Goal: Check status: Check status

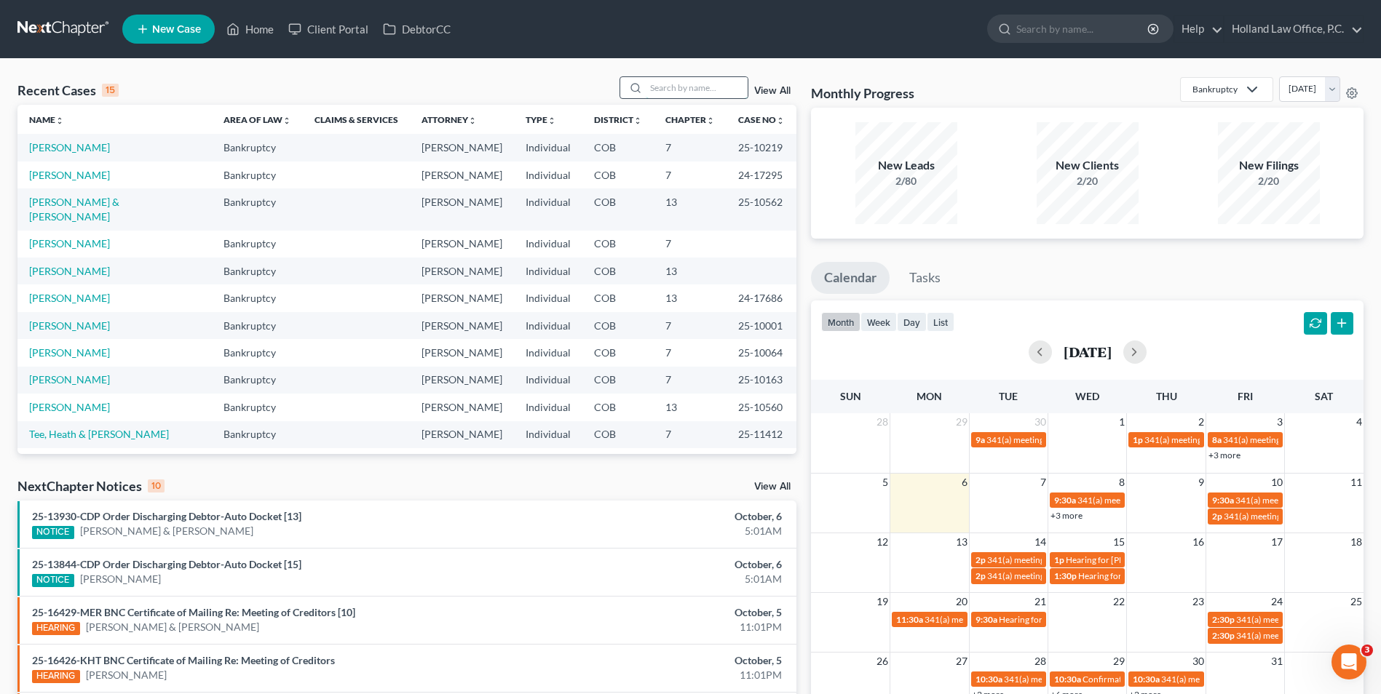
click at [672, 92] on input "search" at bounding box center [697, 87] width 102 height 21
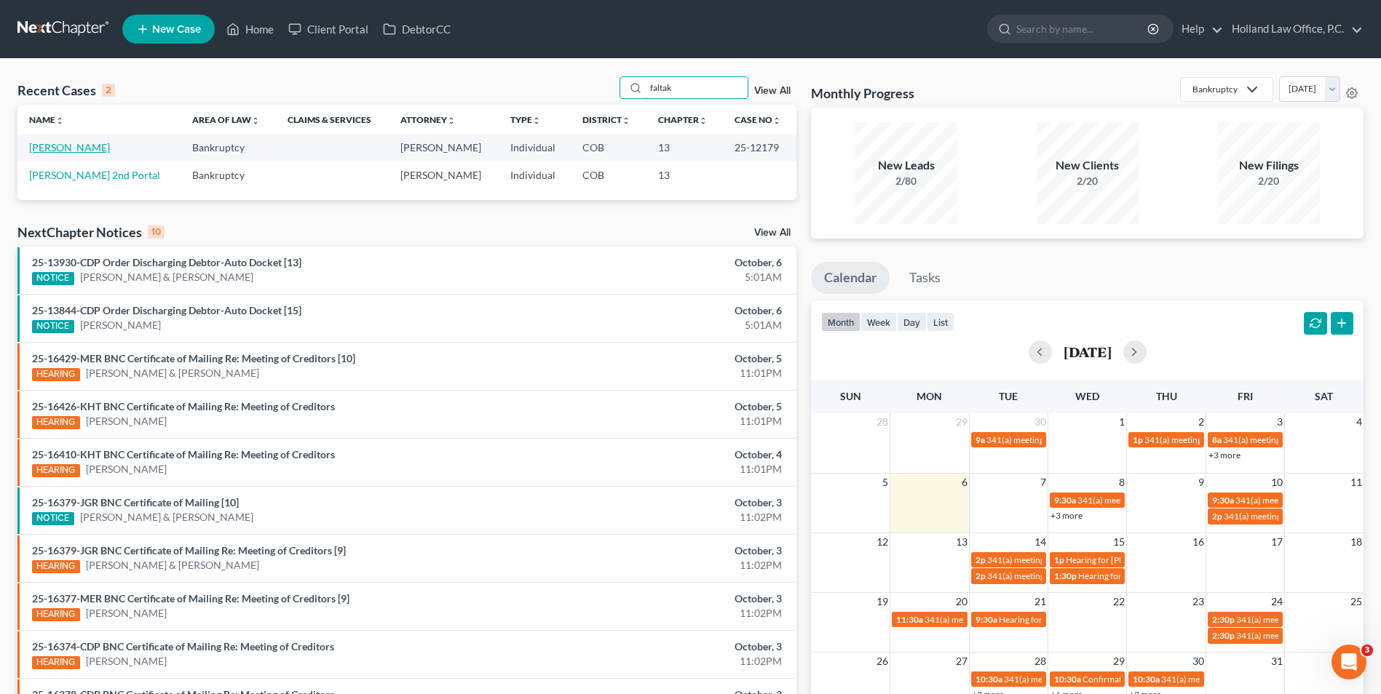
type input "faltak"
click at [66, 148] on link "[PERSON_NAME]" at bounding box center [69, 147] width 81 height 12
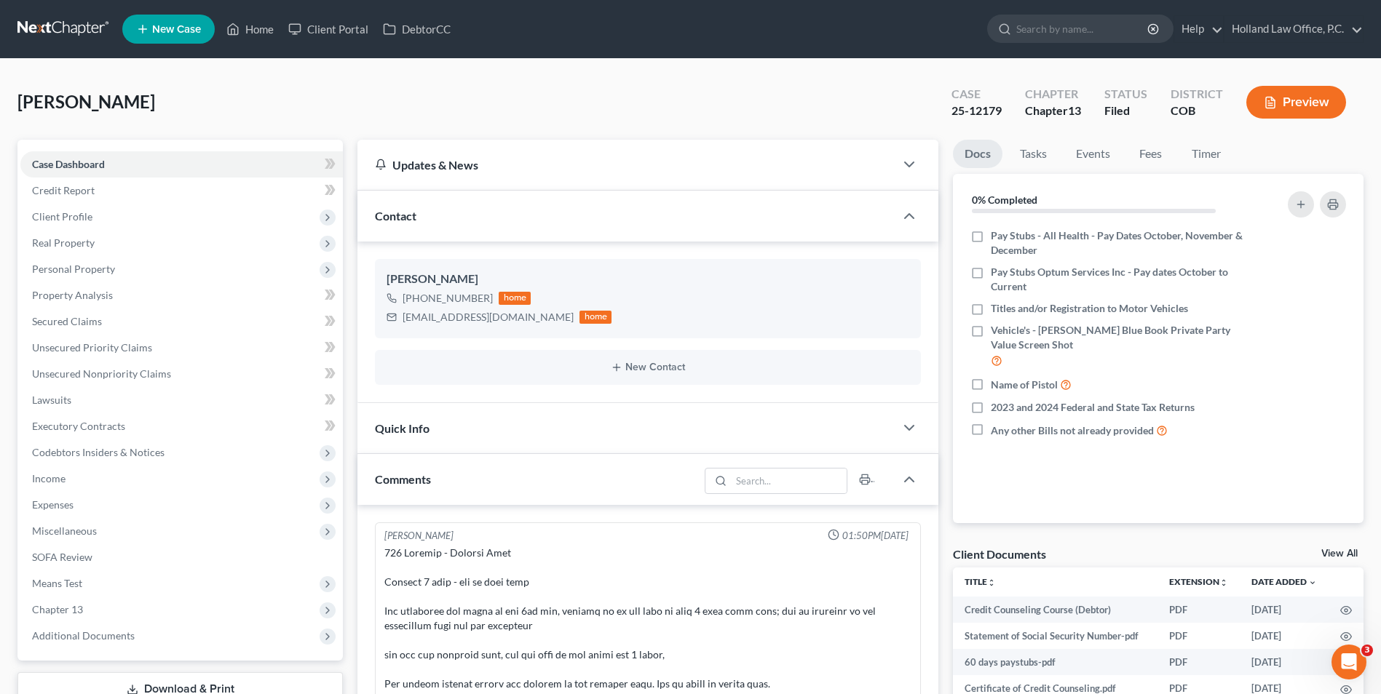
scroll to position [218, 0]
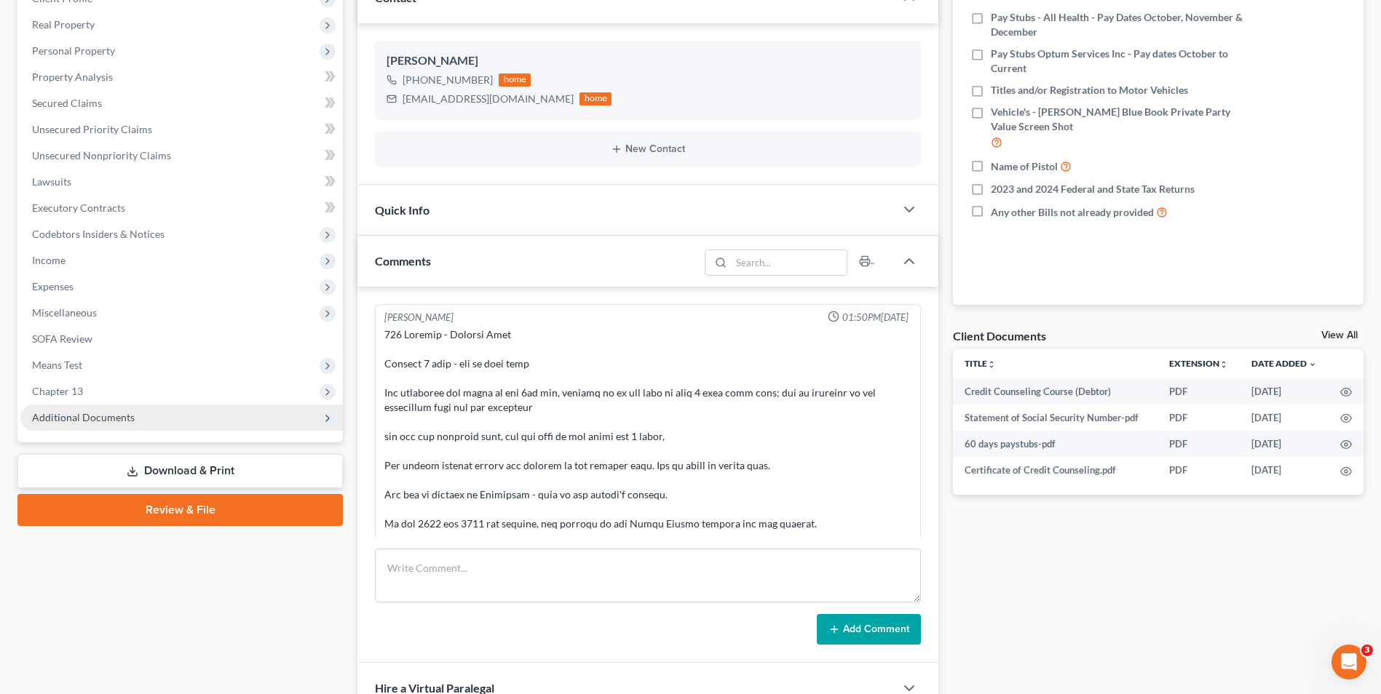
click at [108, 421] on span "Additional Documents" at bounding box center [83, 417] width 103 height 12
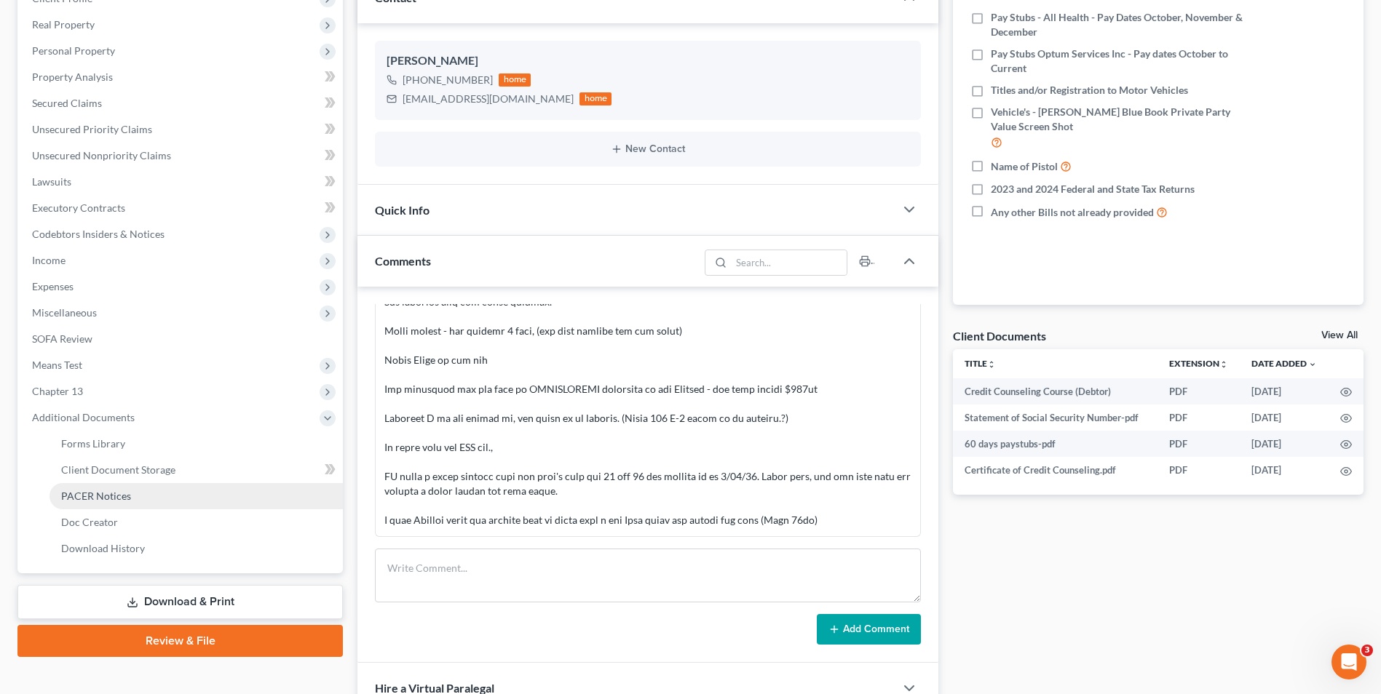
click at [124, 492] on span "PACER Notices" at bounding box center [96, 496] width 70 height 12
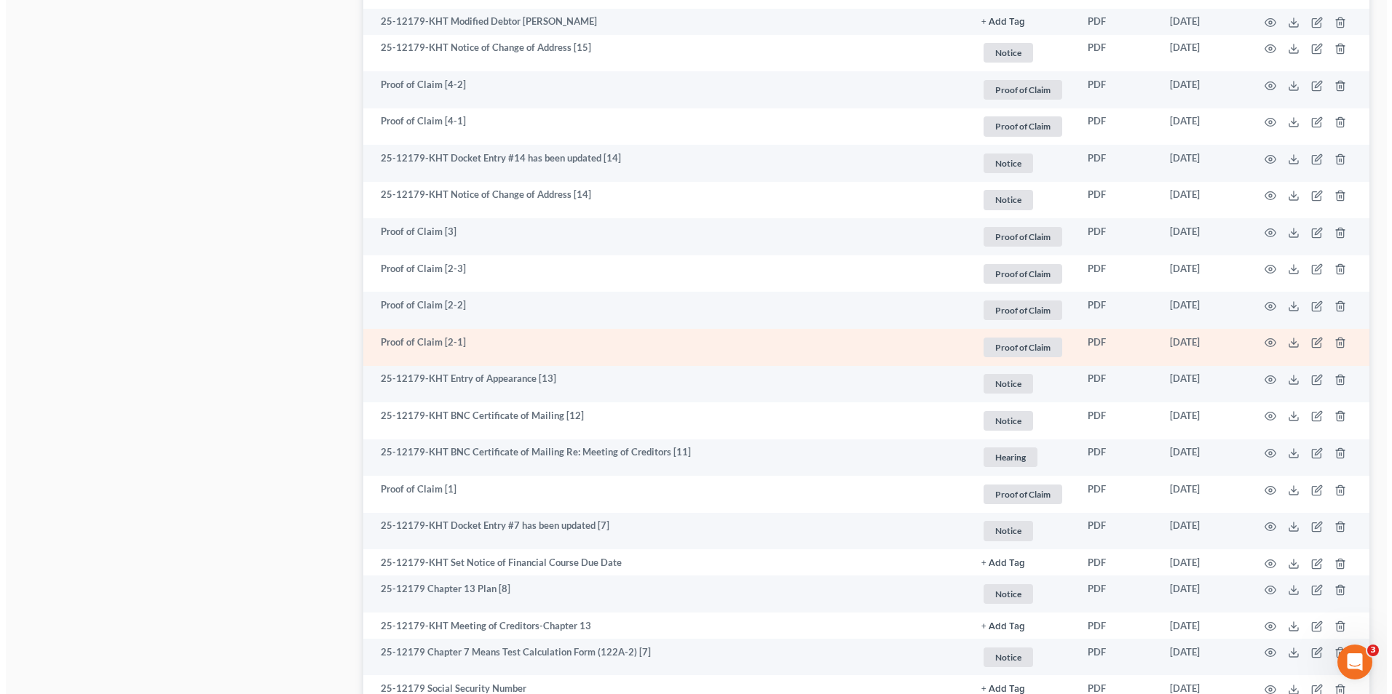
scroll to position [2329, 0]
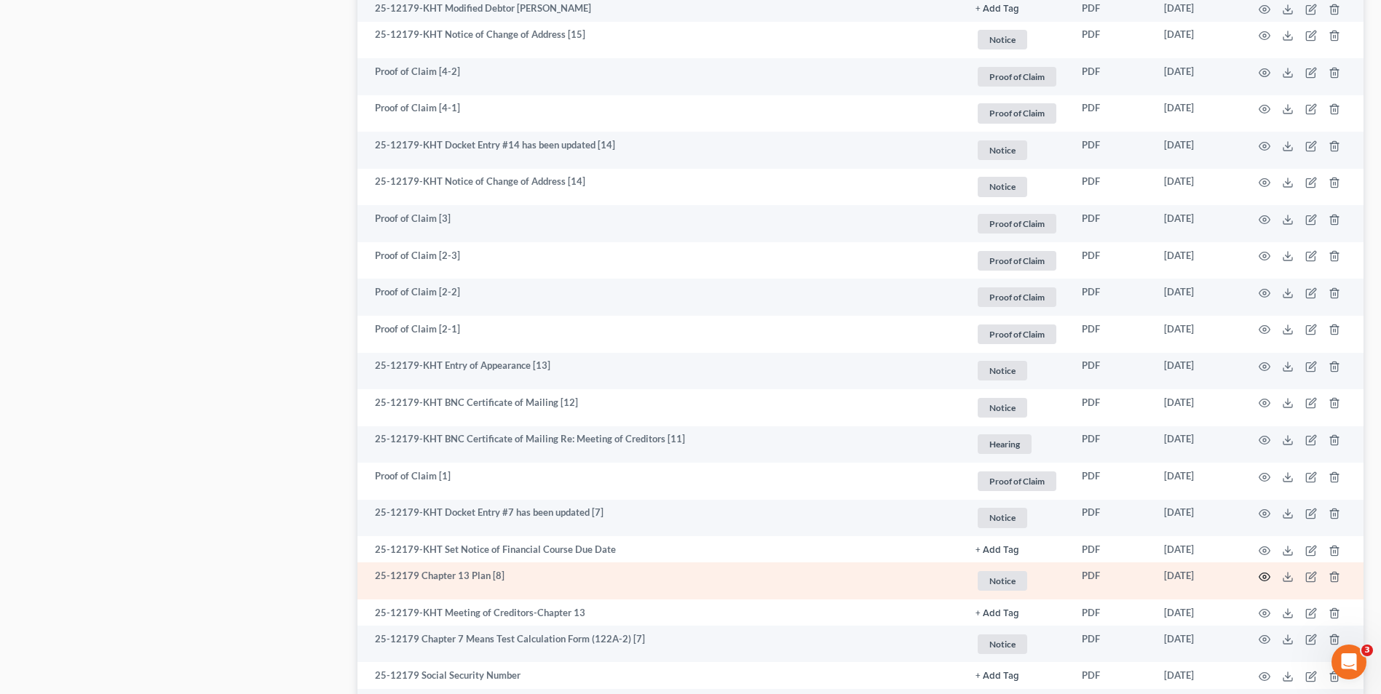
drag, startPoint x: 1259, startPoint y: 576, endPoint x: 1264, endPoint y: 571, distance: 7.7
click at [1258, 576] on td at bounding box center [1302, 581] width 122 height 37
click at [1262, 578] on icon "button" at bounding box center [1265, 577] width 12 height 12
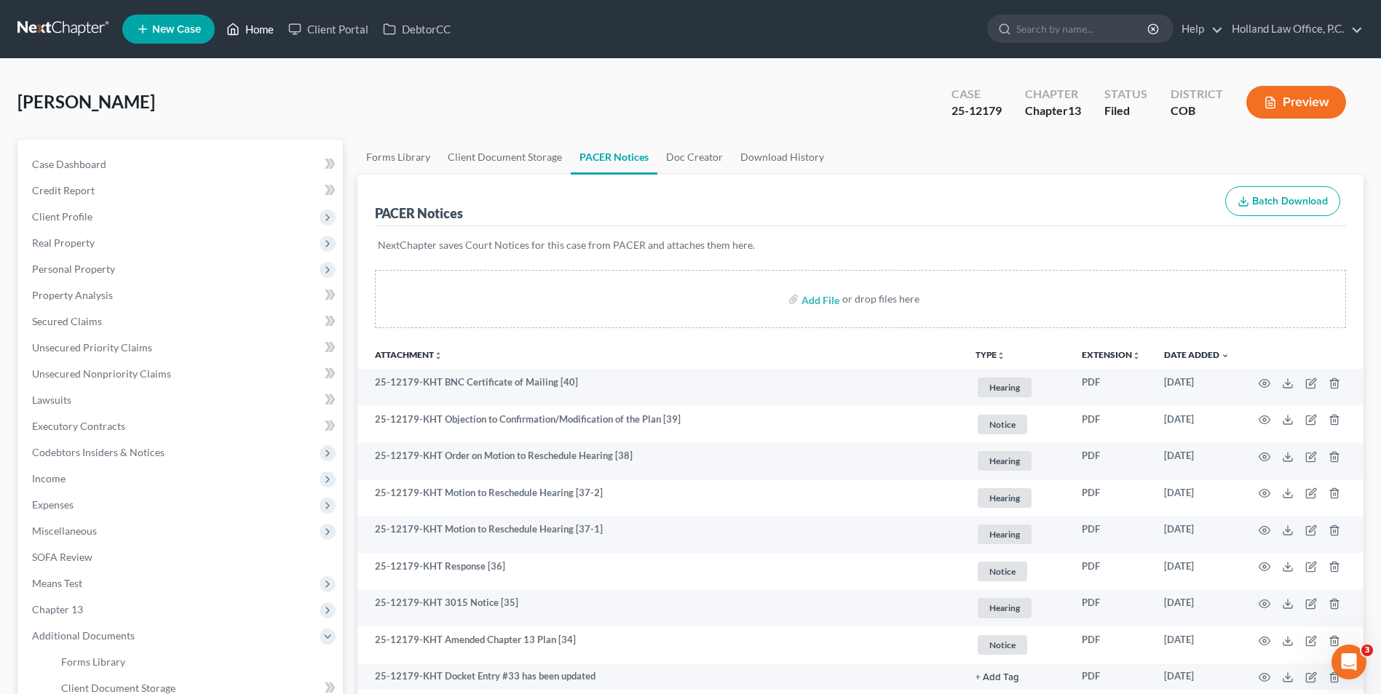
click at [256, 21] on link "Home" at bounding box center [250, 29] width 62 height 26
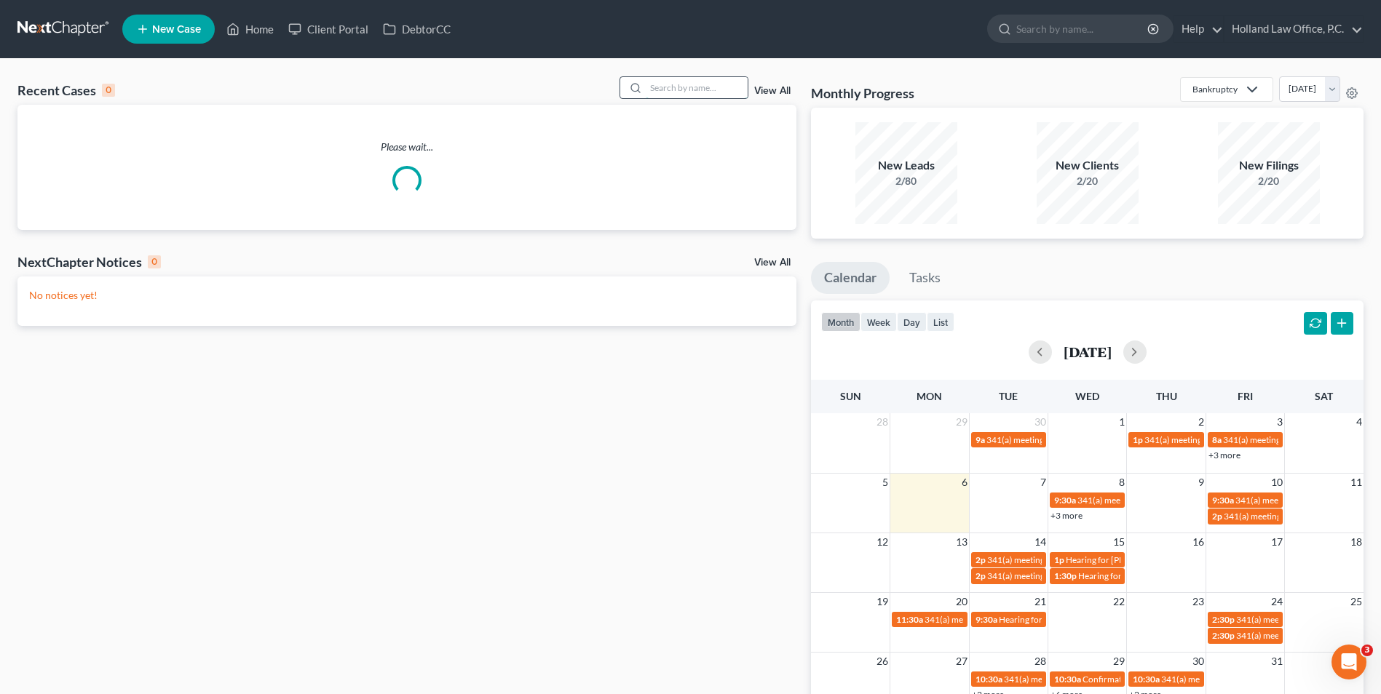
click at [689, 92] on input "search" at bounding box center [697, 87] width 102 height 21
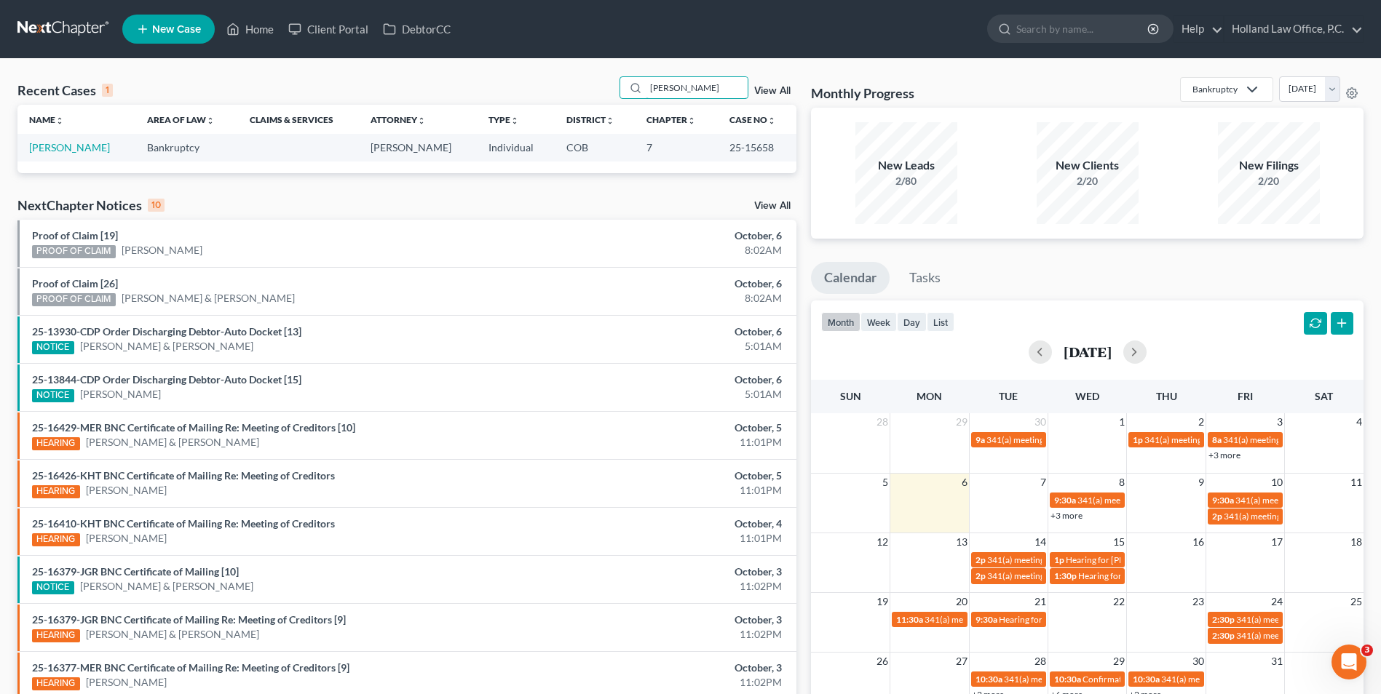
type input "[PERSON_NAME]"
click at [58, 138] on td "[PERSON_NAME]" at bounding box center [76, 147] width 118 height 27
click at [63, 156] on td "[PERSON_NAME]" at bounding box center [76, 147] width 118 height 27
click at [71, 147] on link "[PERSON_NAME]" at bounding box center [69, 147] width 81 height 12
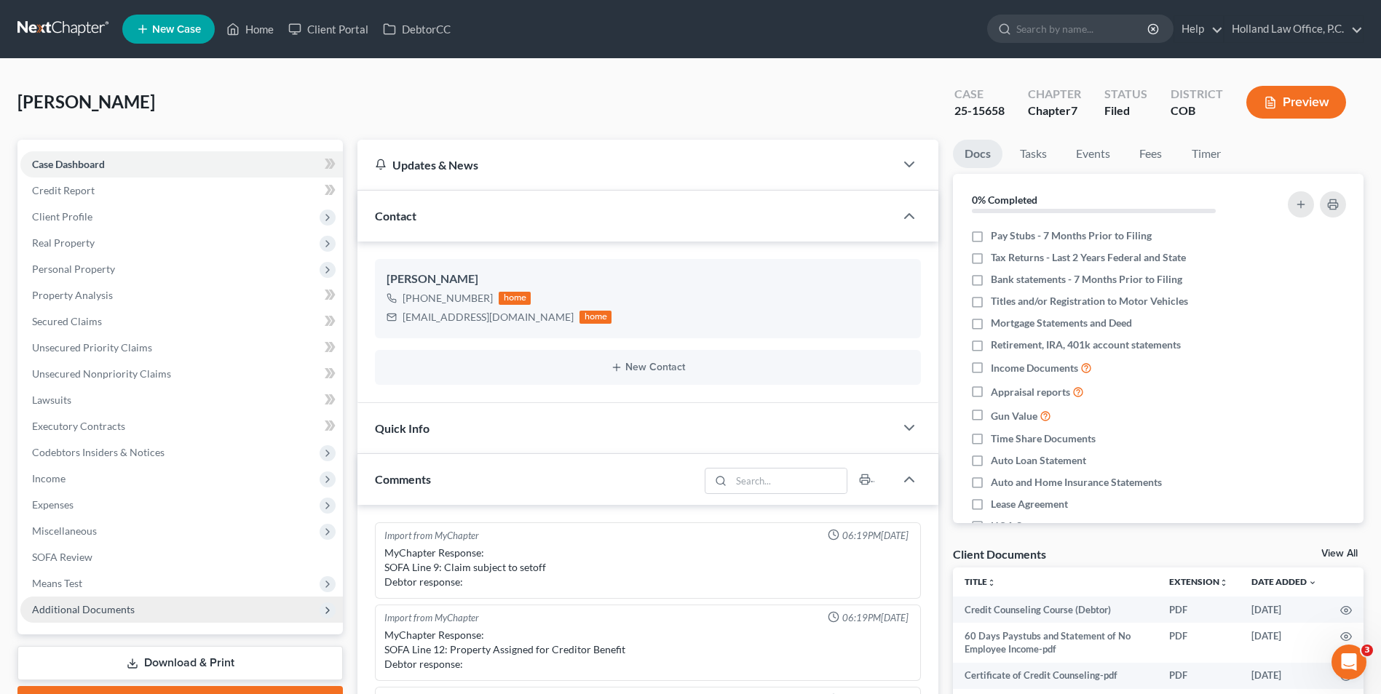
scroll to position [539, 0]
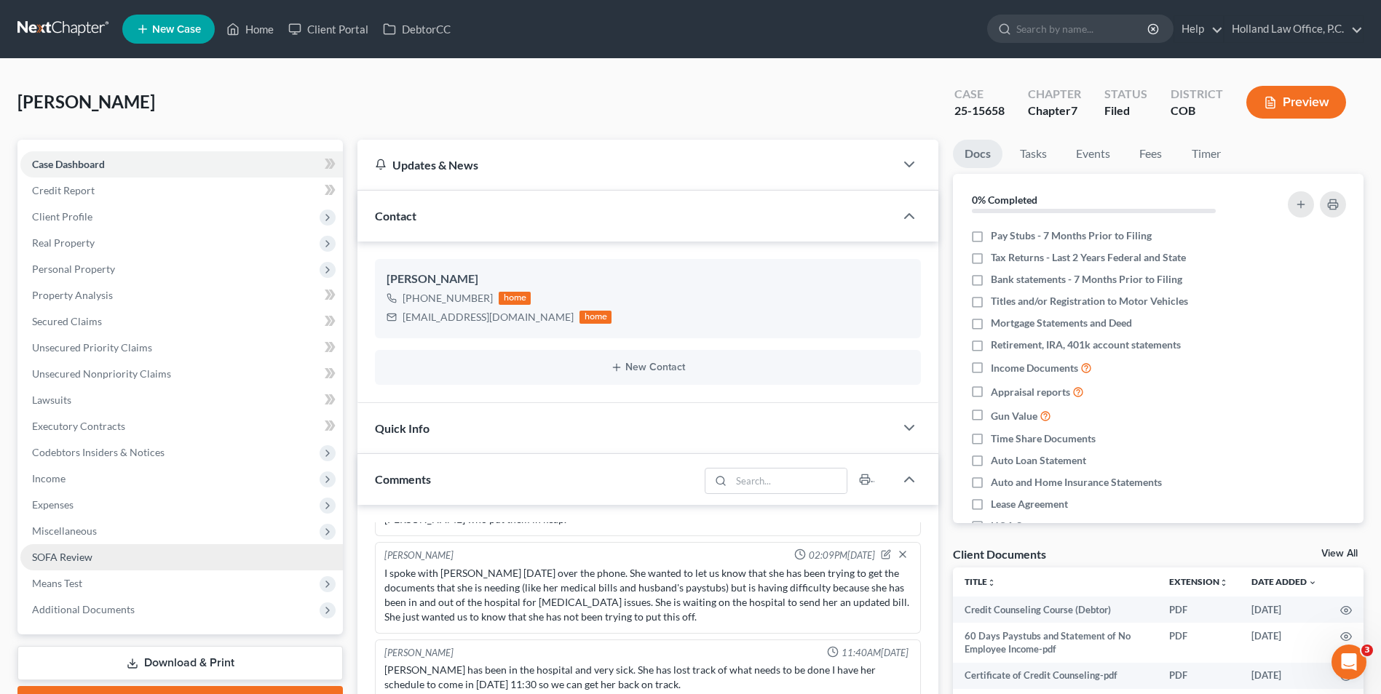
drag, startPoint x: 138, startPoint y: 621, endPoint x: 143, endPoint y: 553, distance: 68.7
click at [138, 620] on span "Additional Documents" at bounding box center [181, 610] width 322 height 26
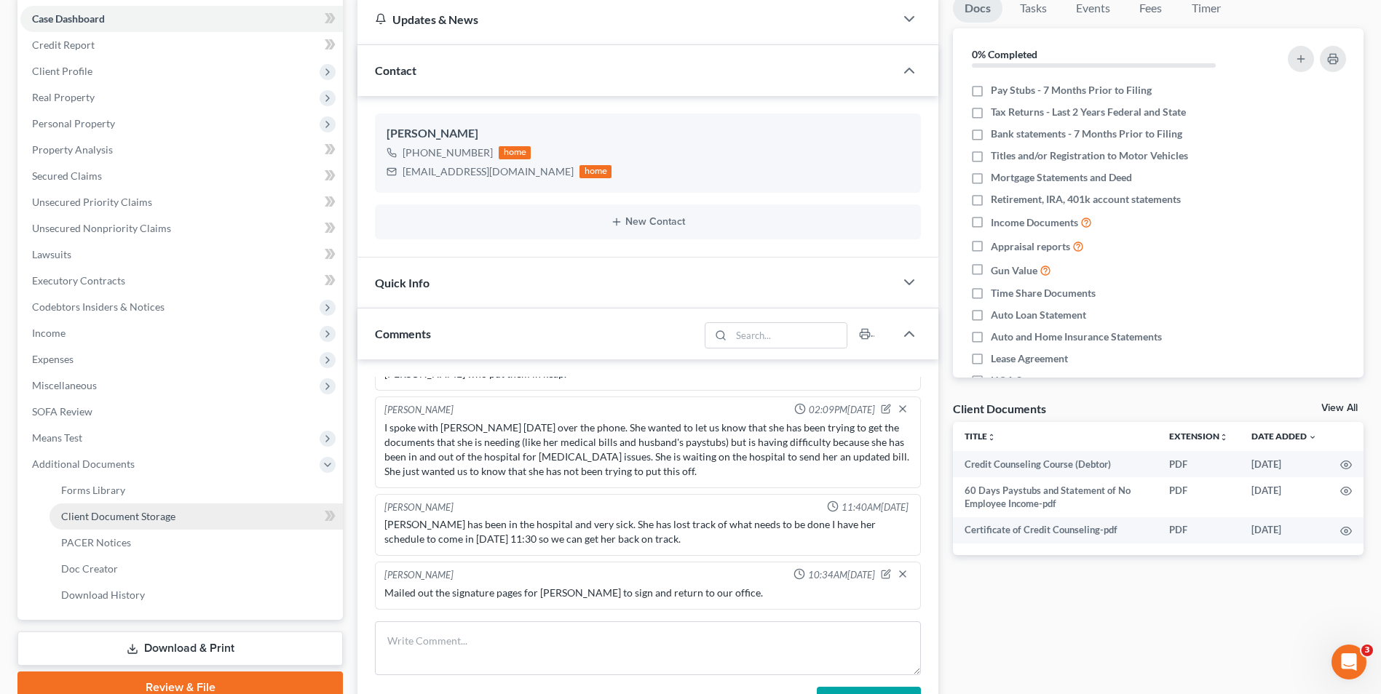
click at [121, 515] on span "Client Document Storage" at bounding box center [118, 516] width 114 height 12
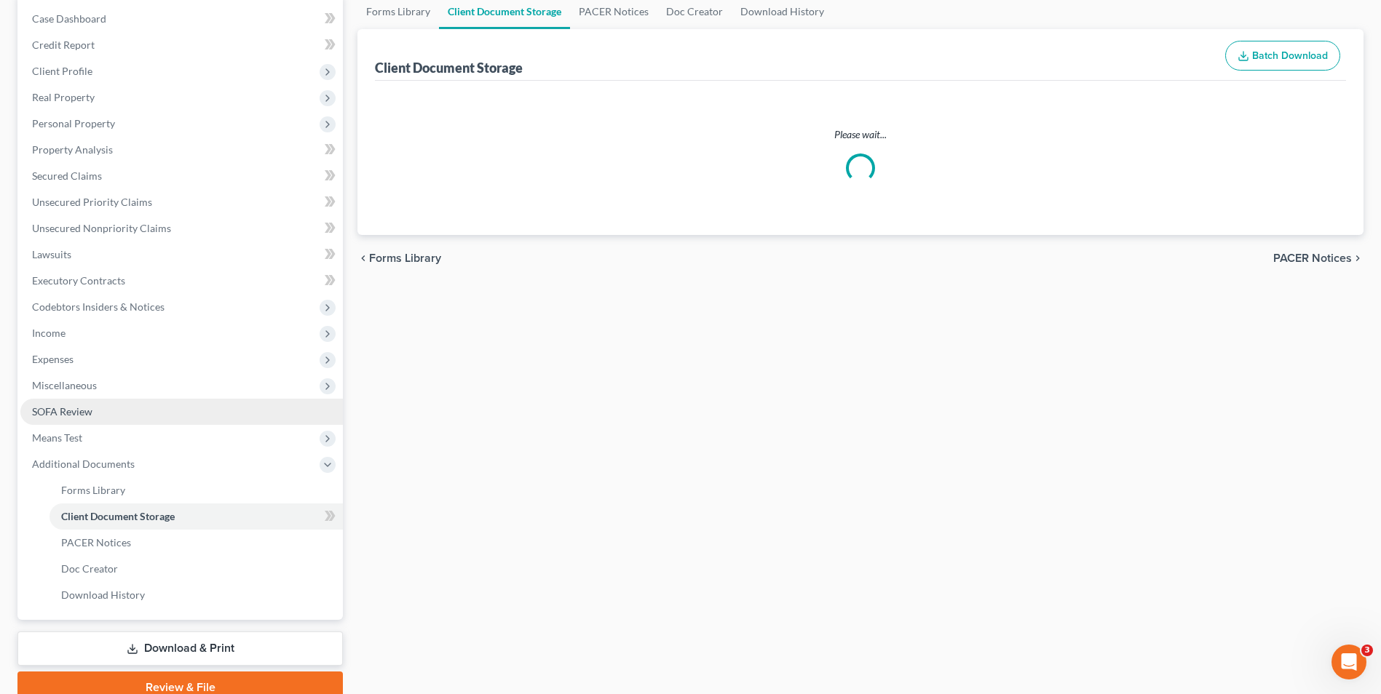
scroll to position [74, 0]
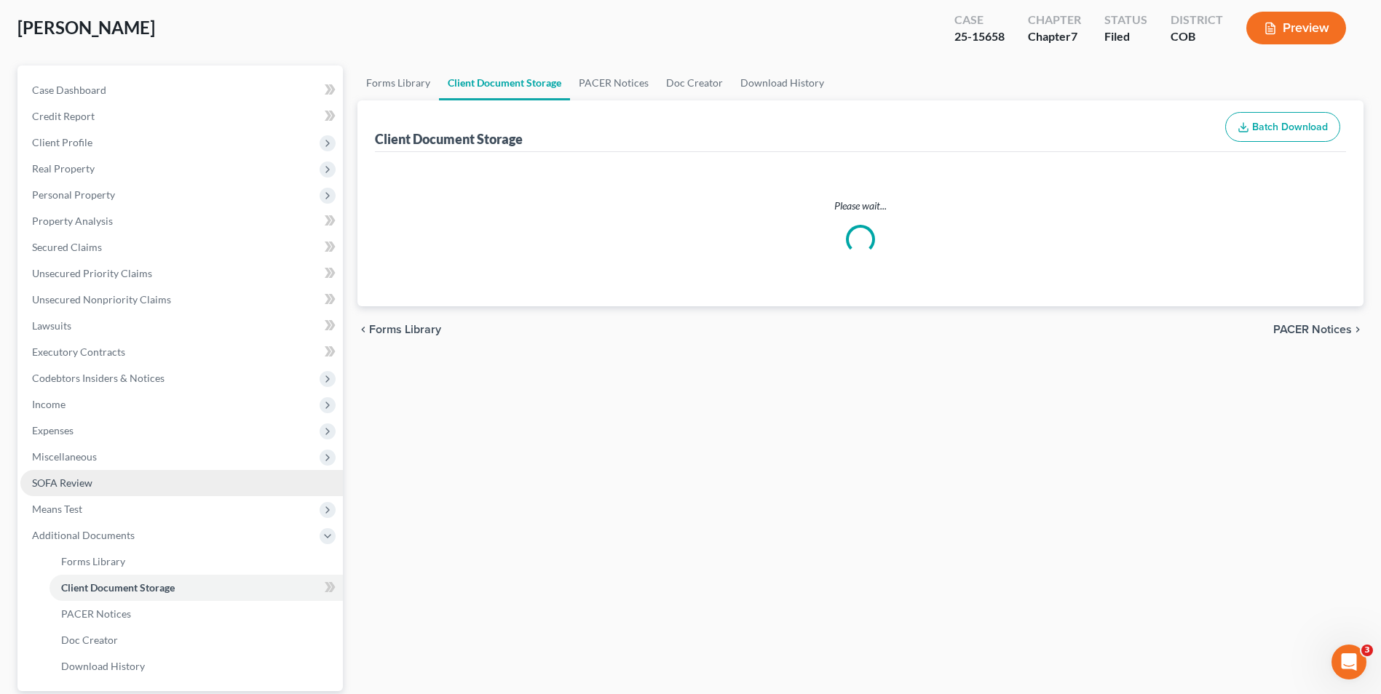
select select "5"
select select "28"
select select "5"
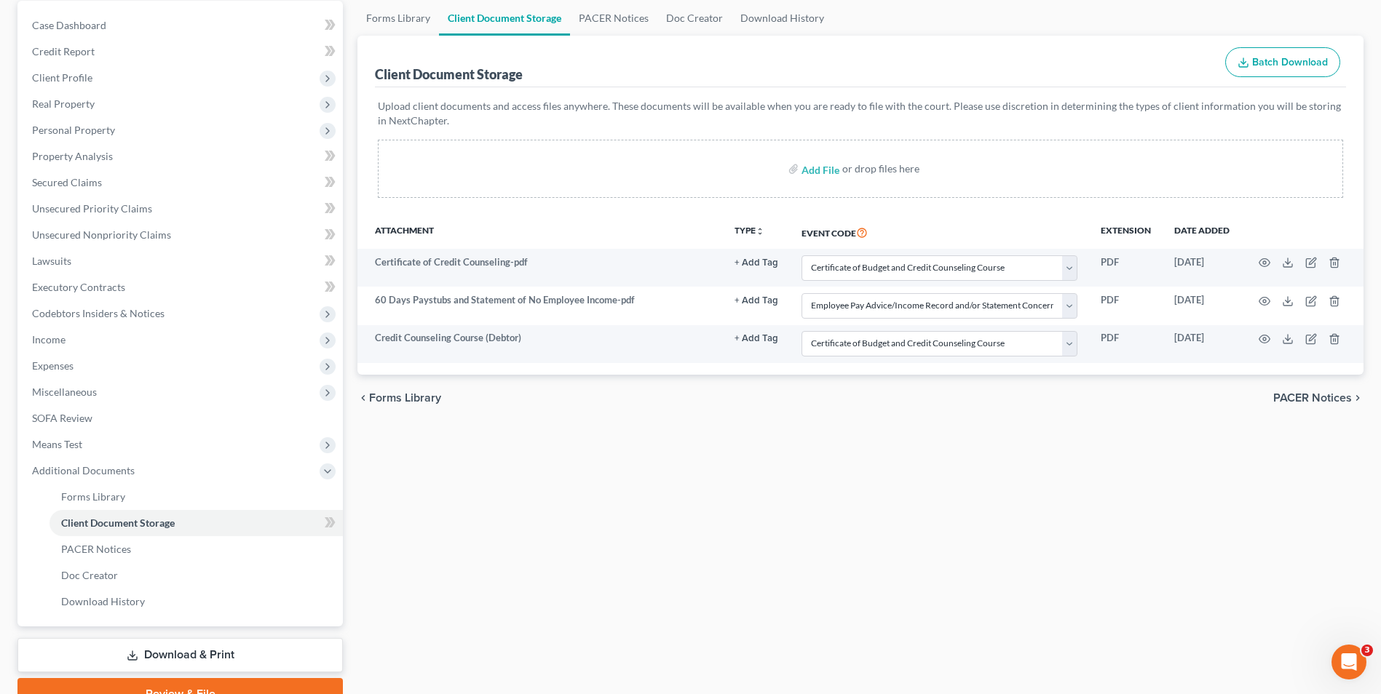
scroll to position [146, 0]
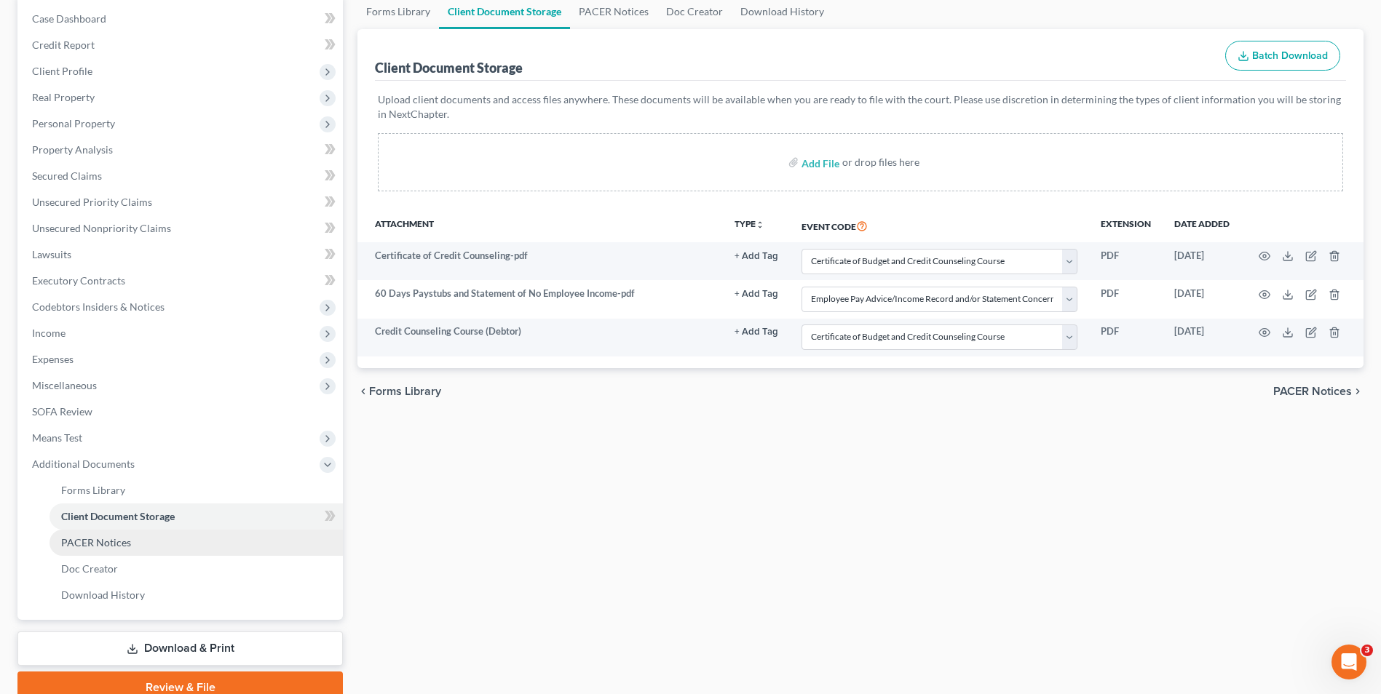
click at [117, 543] on span "PACER Notices" at bounding box center [96, 542] width 70 height 12
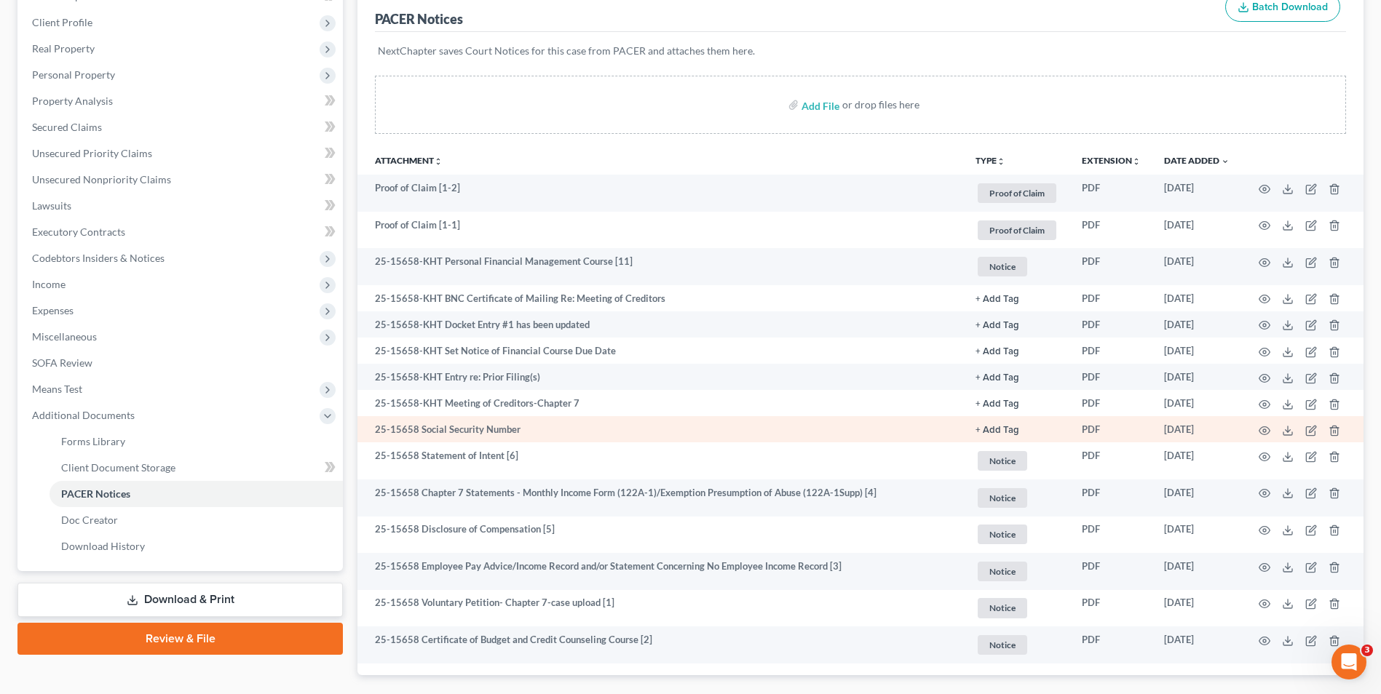
scroll to position [218, 0]
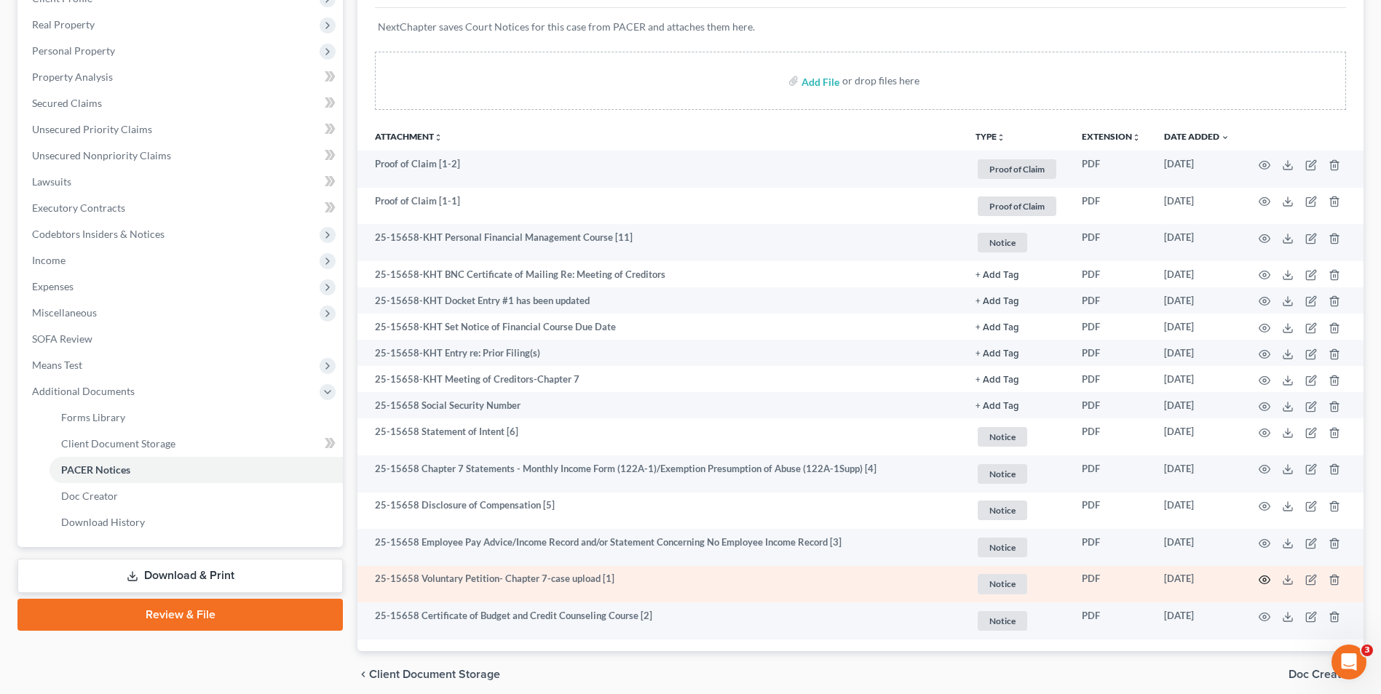
click at [1266, 586] on icon "button" at bounding box center [1265, 580] width 12 height 12
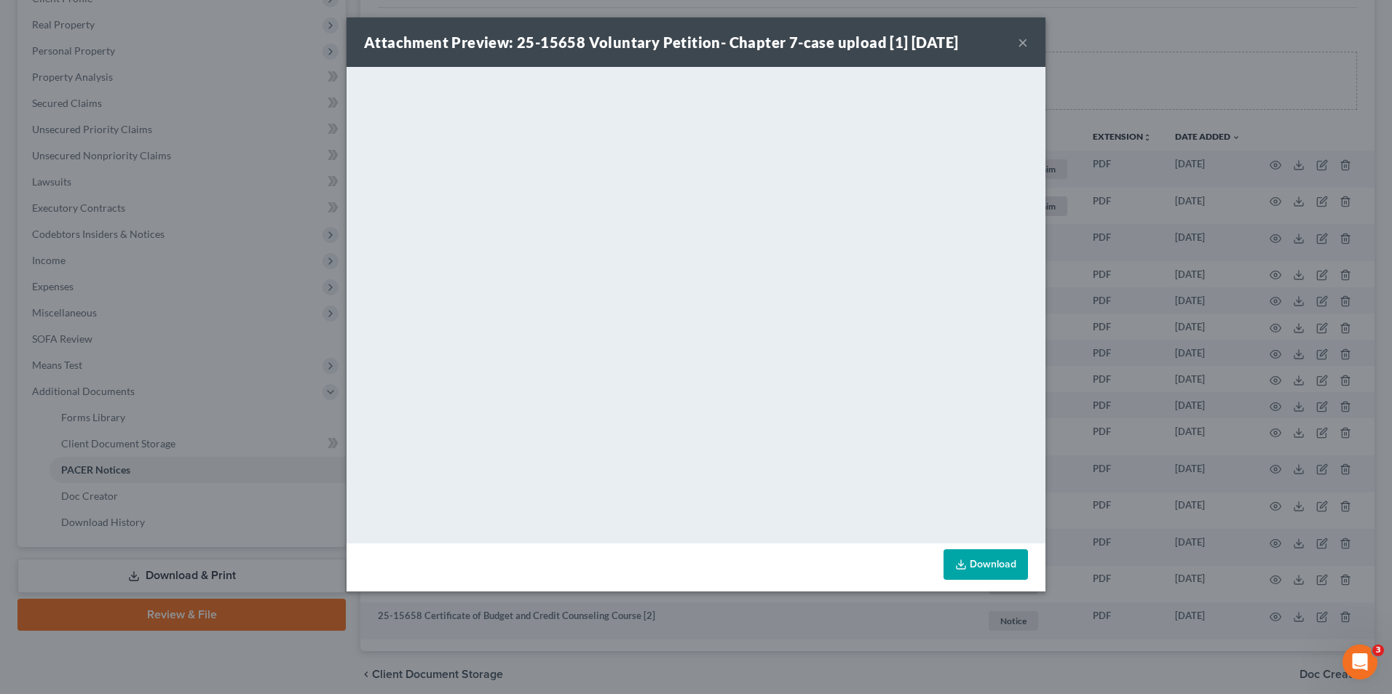
click at [1024, 37] on button "×" at bounding box center [1023, 41] width 10 height 17
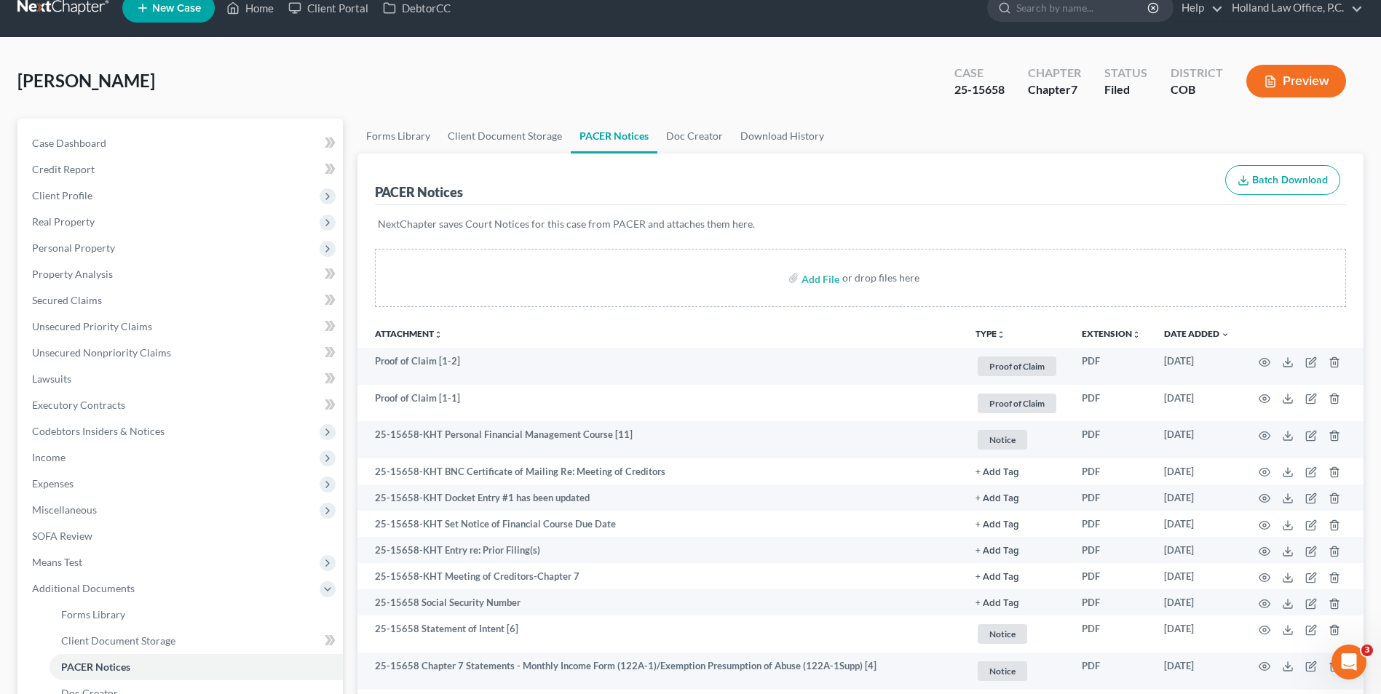
scroll to position [0, 0]
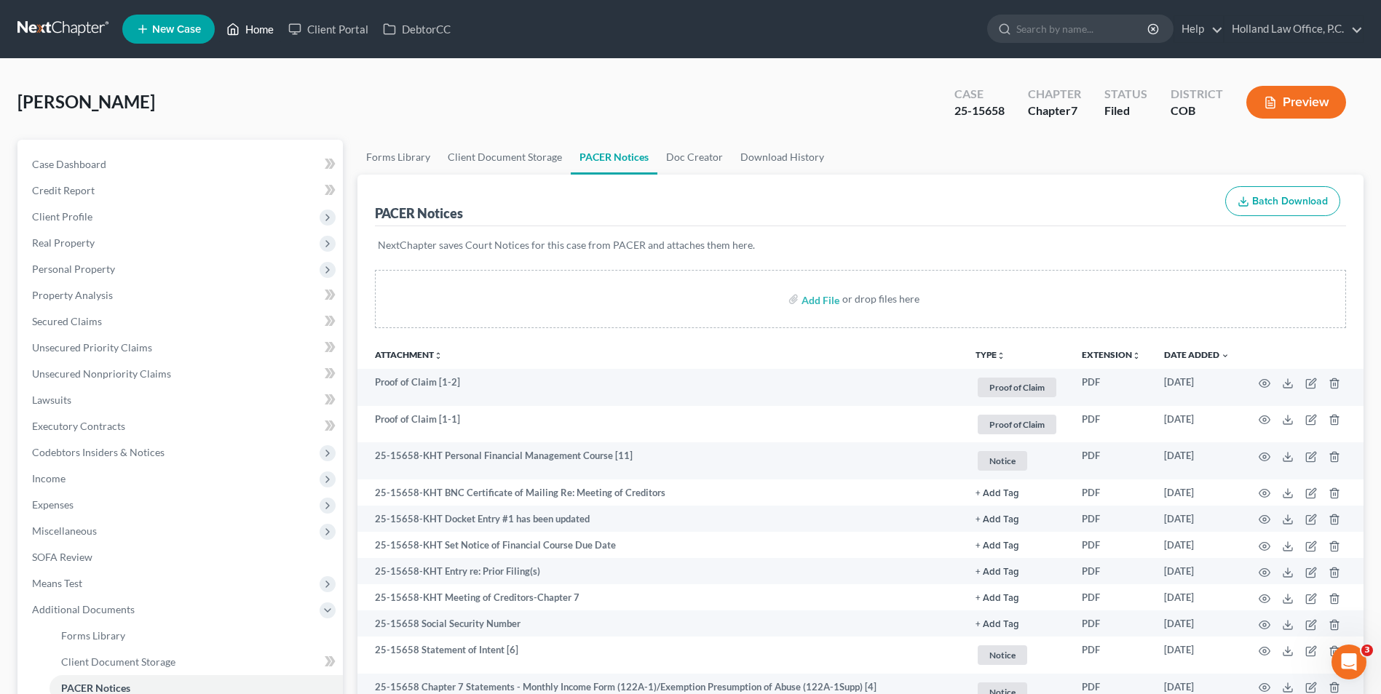
click at [251, 25] on link "Home" at bounding box center [250, 29] width 62 height 26
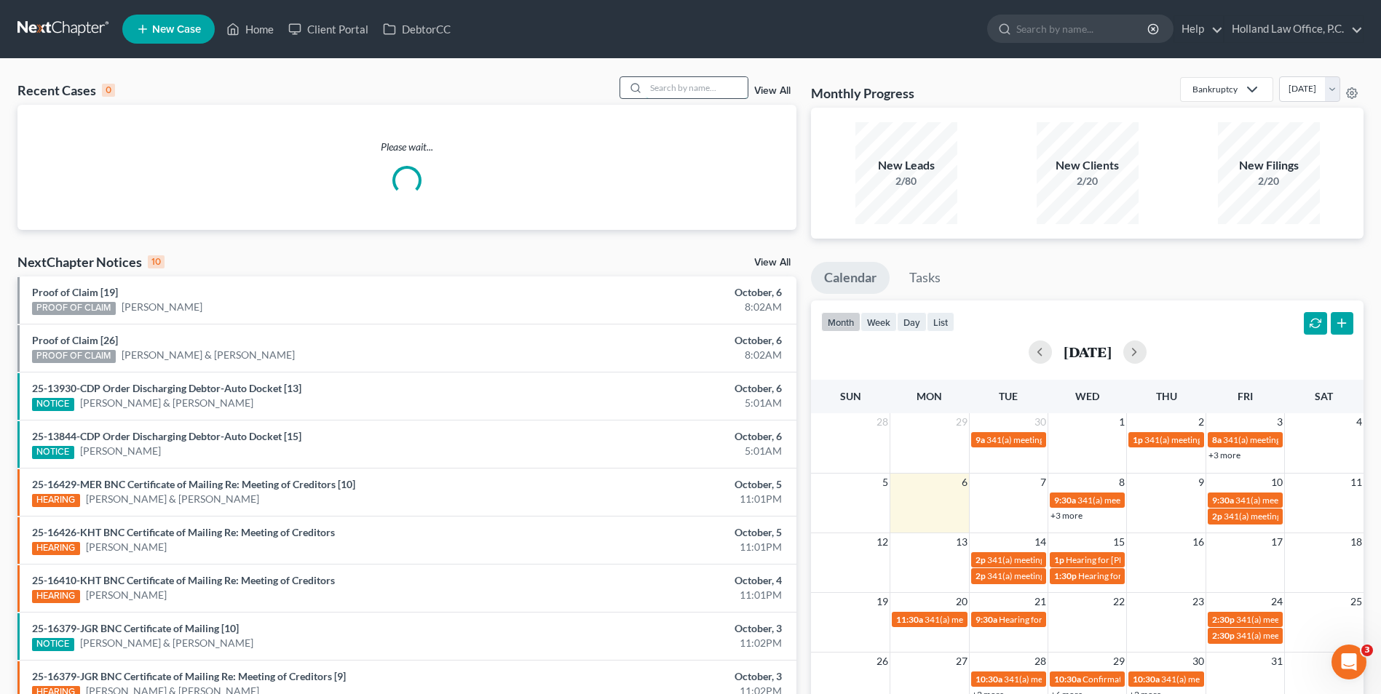
click at [684, 90] on input "search" at bounding box center [697, 87] width 102 height 21
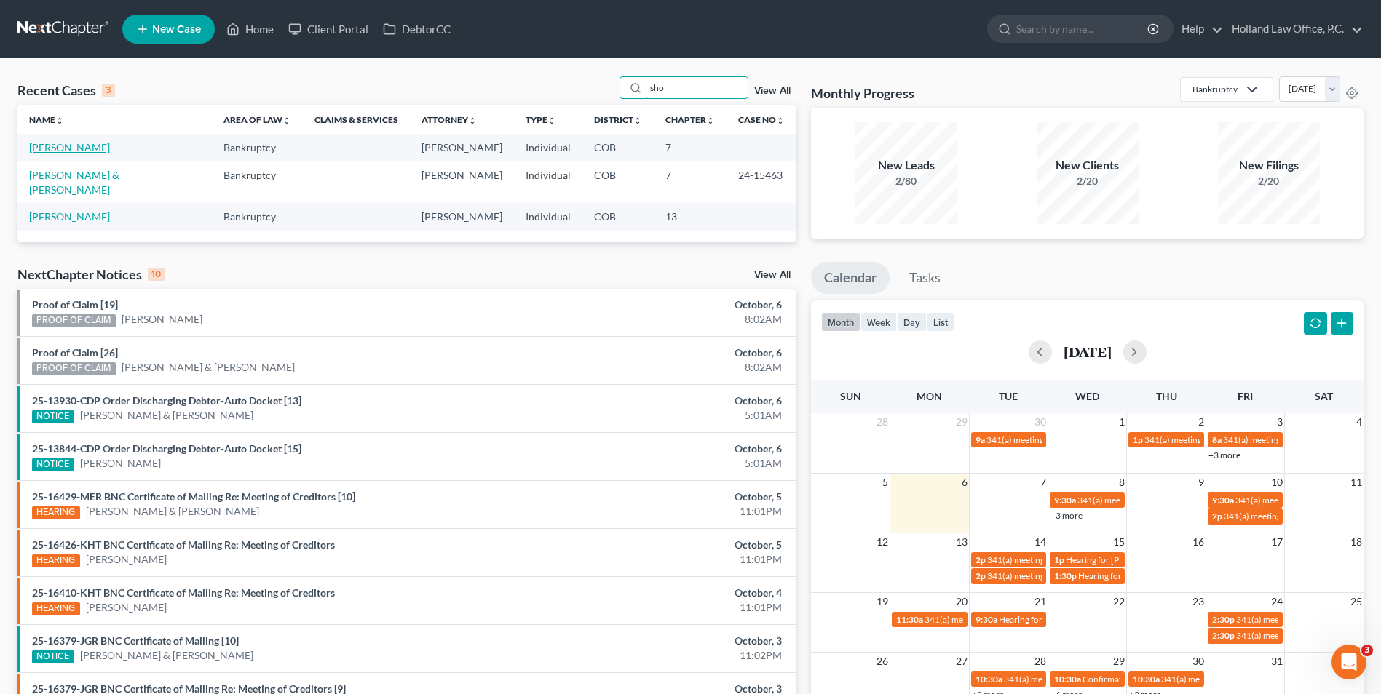
type input "sho"
click at [75, 145] on link "[PERSON_NAME]" at bounding box center [69, 147] width 81 height 12
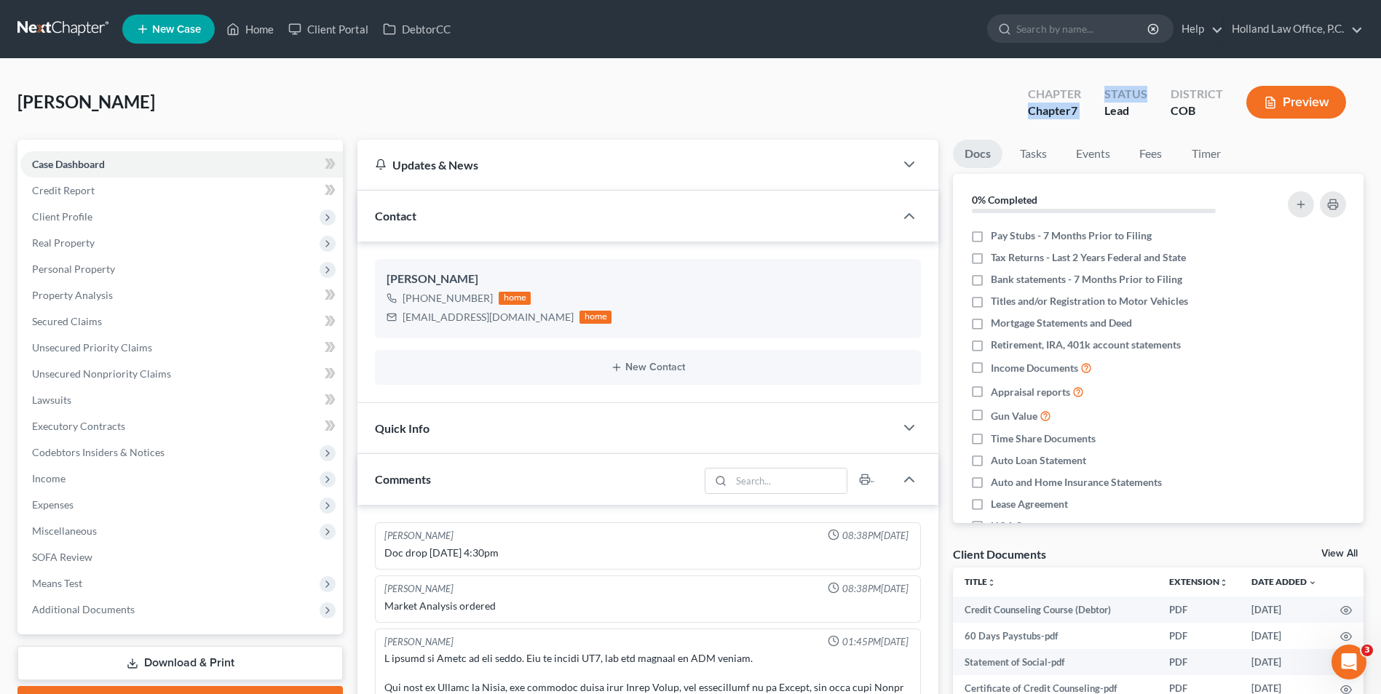
scroll to position [422, 0]
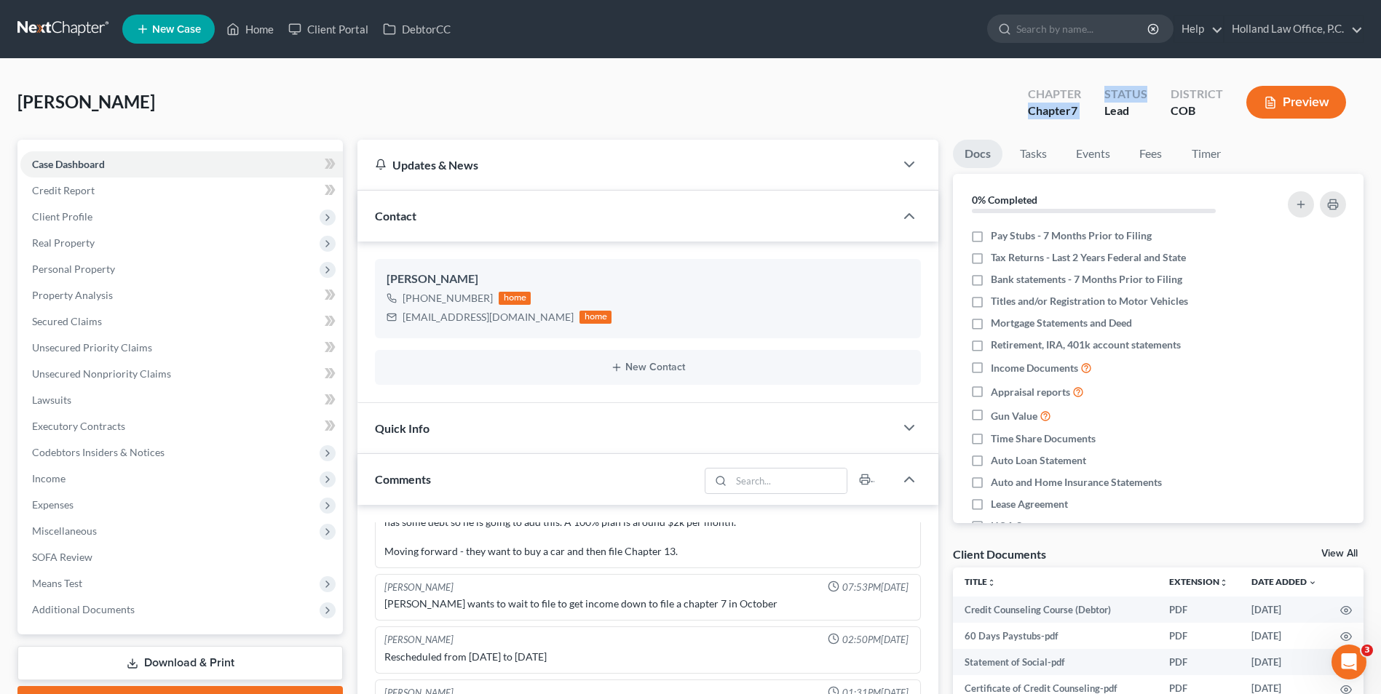
drag, startPoint x: 931, startPoint y: 114, endPoint x: 1147, endPoint y: 97, distance: 216.8
click at [1147, 98] on div "[PERSON_NAME] Upgraded Chapter Chapter 7 Status Lead District COB Preview" at bounding box center [690, 107] width 1346 height 63
drag, startPoint x: 1147, startPoint y: 97, endPoint x: 1141, endPoint y: 102, distance: 7.7
click at [1141, 102] on div "Status" at bounding box center [1125, 94] width 43 height 17
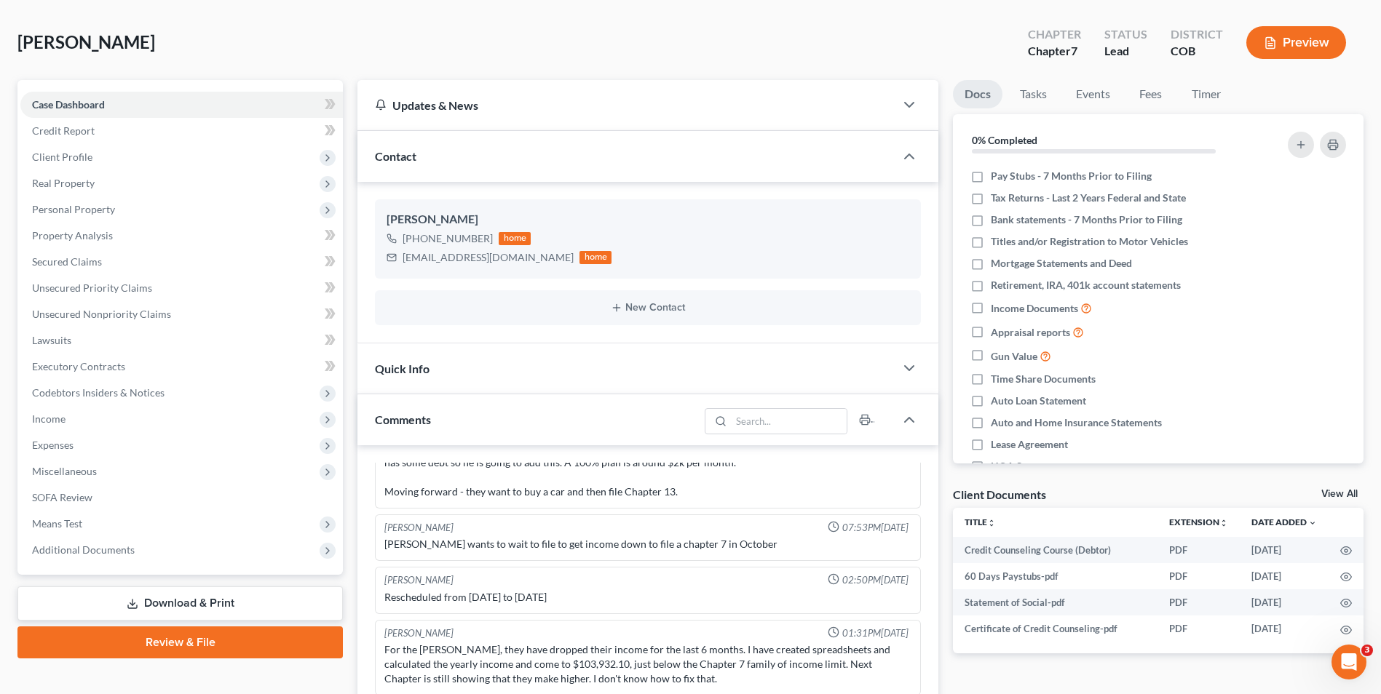
scroll to position [0, 0]
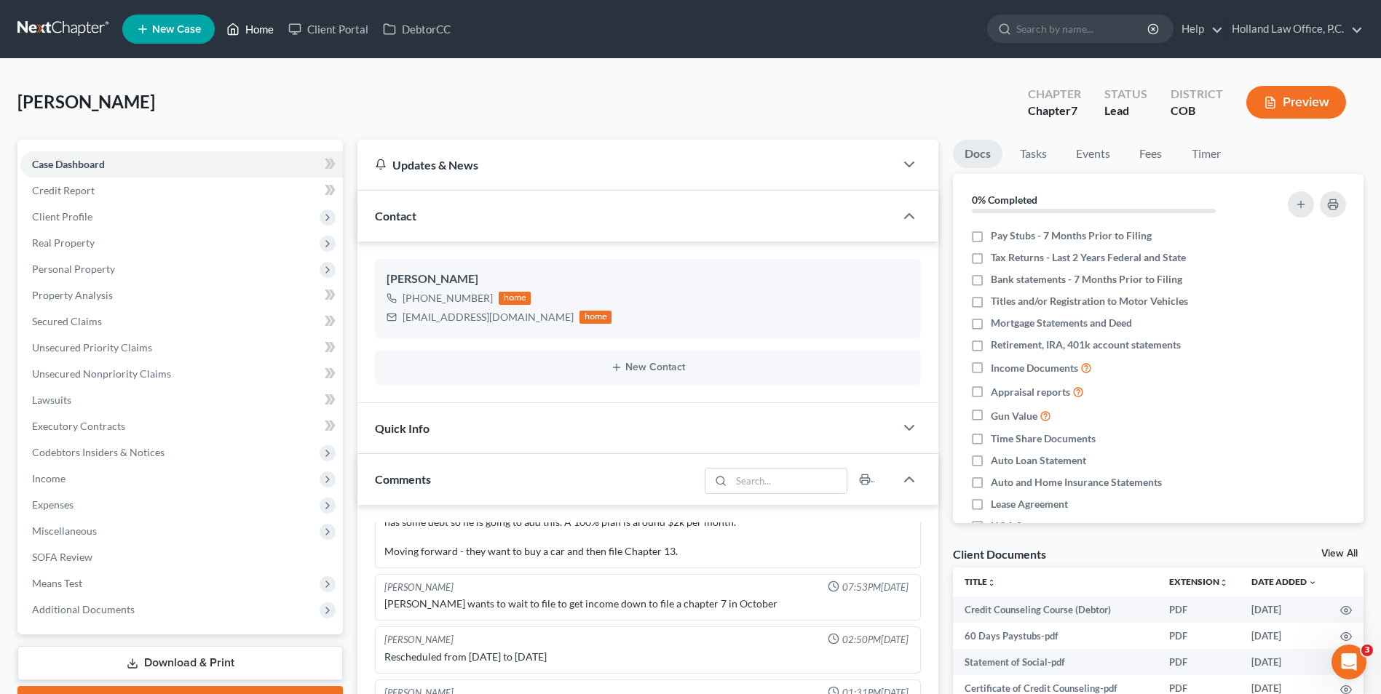
click at [276, 25] on link "Home" at bounding box center [250, 29] width 62 height 26
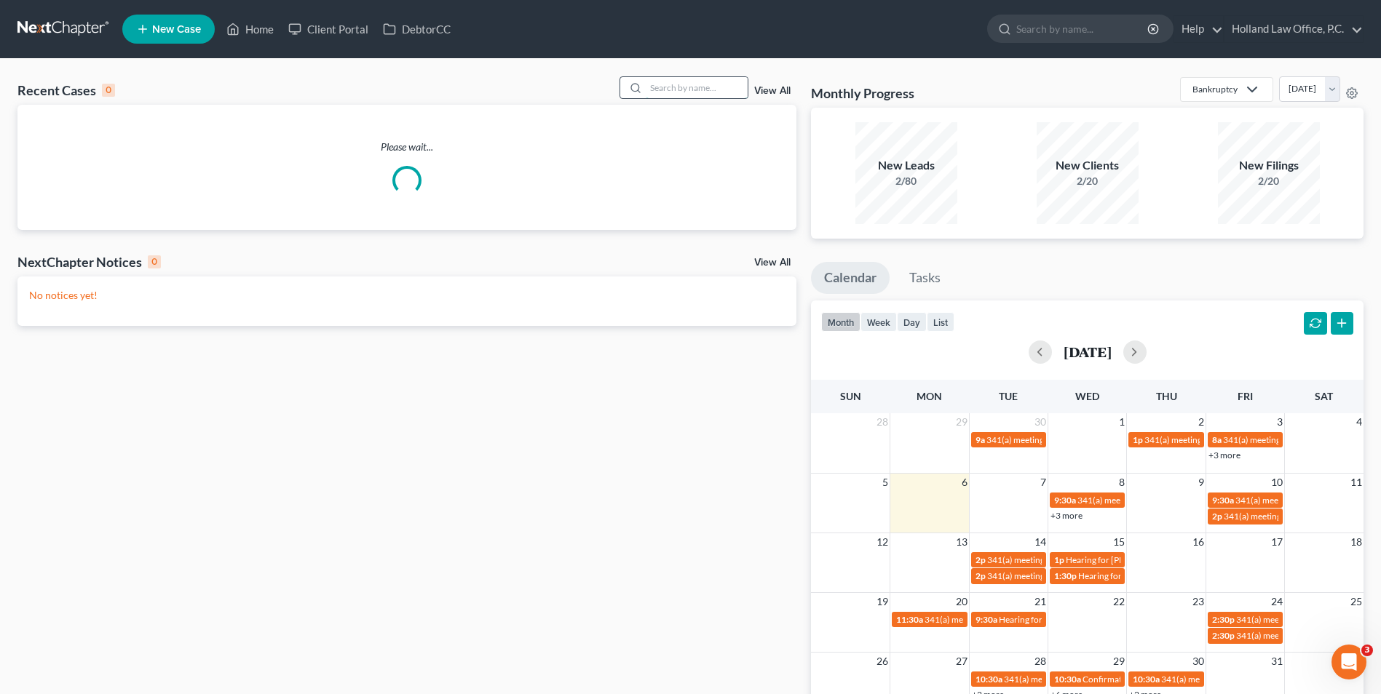
click at [672, 84] on input "search" at bounding box center [697, 87] width 102 height 21
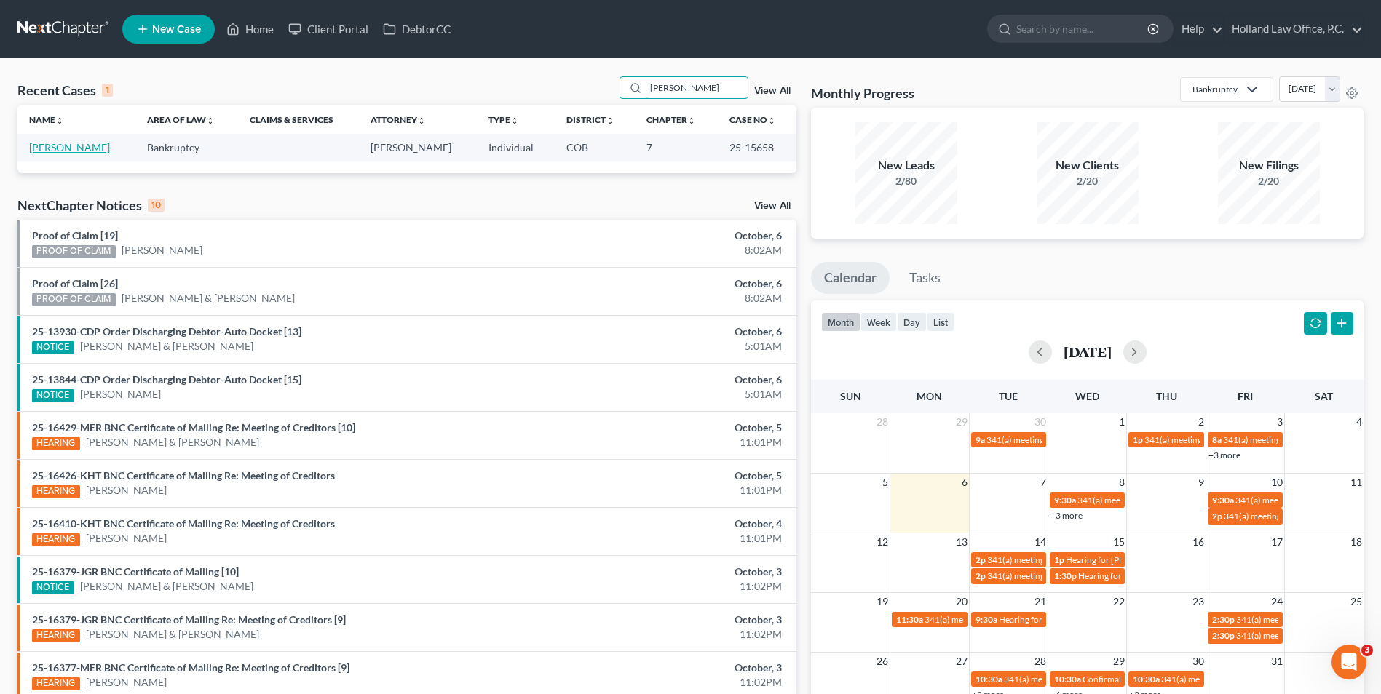
type input "[PERSON_NAME]"
